Goal: Find specific page/section: Find specific page/section

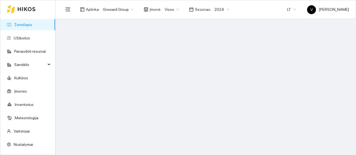
click at [220, 8] on span "2024" at bounding box center [221, 9] width 15 height 8
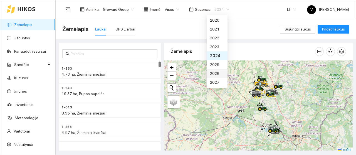
click at [220, 74] on div "2026" at bounding box center [217, 73] width 21 height 9
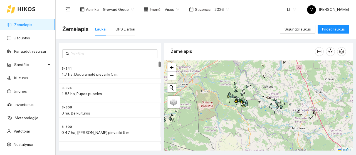
click at [175, 8] on span "Visos" at bounding box center [172, 9] width 14 height 8
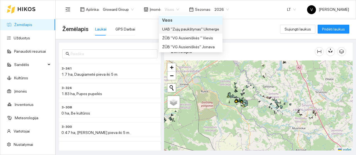
click at [175, 29] on div "UAB "Zujų paukštynas" Ukmerge" at bounding box center [190, 29] width 57 height 6
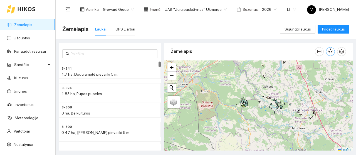
click at [329, 53] on icon "button" at bounding box center [330, 50] width 5 height 5
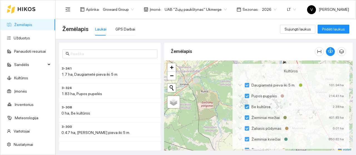
click at [218, 105] on div at bounding box center [258, 107] width 188 height 92
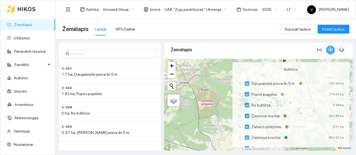
click at [330, 49] on icon "button" at bounding box center [331, 49] width 3 height 5
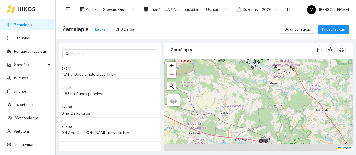
drag, startPoint x: 256, startPoint y: 113, endPoint x: 241, endPoint y: 73, distance: 42.5
click at [241, 73] on div at bounding box center [258, 105] width 188 height 92
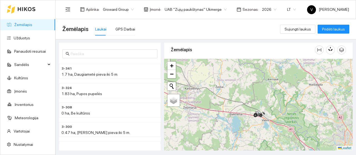
drag, startPoint x: 270, startPoint y: 114, endPoint x: 263, endPoint y: 82, distance: 32.7
click at [263, 82] on div at bounding box center [258, 105] width 188 height 92
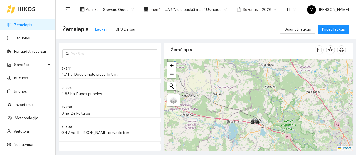
drag, startPoint x: 264, startPoint y: 91, endPoint x: 266, endPoint y: 159, distance: 67.6
click at [266, 155] on html "Žemėlapis Užduotys Panaudoti resursai Sandėlis Kultūros Įmonės Inventorius Mete…" at bounding box center [178, 77] width 356 height 155
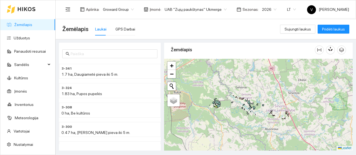
drag, startPoint x: 261, startPoint y: 65, endPoint x: 265, endPoint y: 124, distance: 59.6
click at [265, 124] on div at bounding box center [258, 105] width 188 height 92
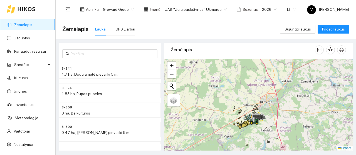
drag, startPoint x: 259, startPoint y: 118, endPoint x: 259, endPoint y: 122, distance: 4.2
click at [259, 122] on icon at bounding box center [254, 122] width 10 height 6
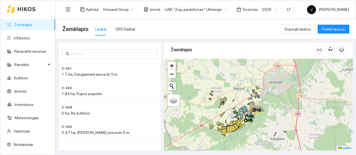
drag, startPoint x: 280, startPoint y: 128, endPoint x: 284, endPoint y: 77, distance: 51.2
click at [284, 77] on div at bounding box center [258, 105] width 188 height 92
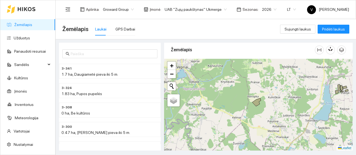
drag, startPoint x: 239, startPoint y: 118, endPoint x: 297, endPoint y: 76, distance: 71.2
click at [297, 76] on div at bounding box center [258, 105] width 188 height 92
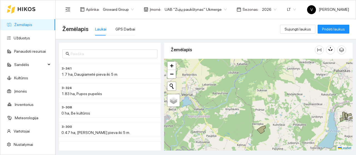
drag, startPoint x: 268, startPoint y: 129, endPoint x: 268, endPoint y: 153, distance: 23.4
click at [268, 155] on html "Žemėlapis Užduotys Panaudoti resursai Sandėlis Kultūros Įmonės Inventorius Mete…" at bounding box center [178, 77] width 356 height 155
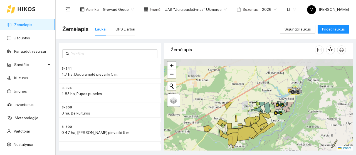
click at [272, 137] on div at bounding box center [258, 105] width 188 height 92
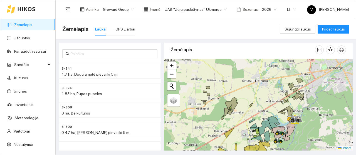
drag, startPoint x: 262, startPoint y: 77, endPoint x: 262, endPoint y: 116, distance: 38.6
click at [262, 116] on div at bounding box center [258, 105] width 188 height 92
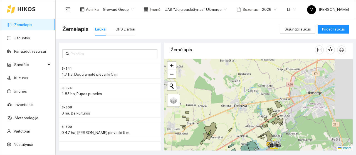
drag, startPoint x: 295, startPoint y: 93, endPoint x: 253, endPoint y: 102, distance: 42.8
click at [255, 101] on div at bounding box center [258, 105] width 188 height 92
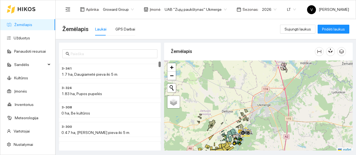
scroll to position [2, 0]
